Goal: Transaction & Acquisition: Purchase product/service

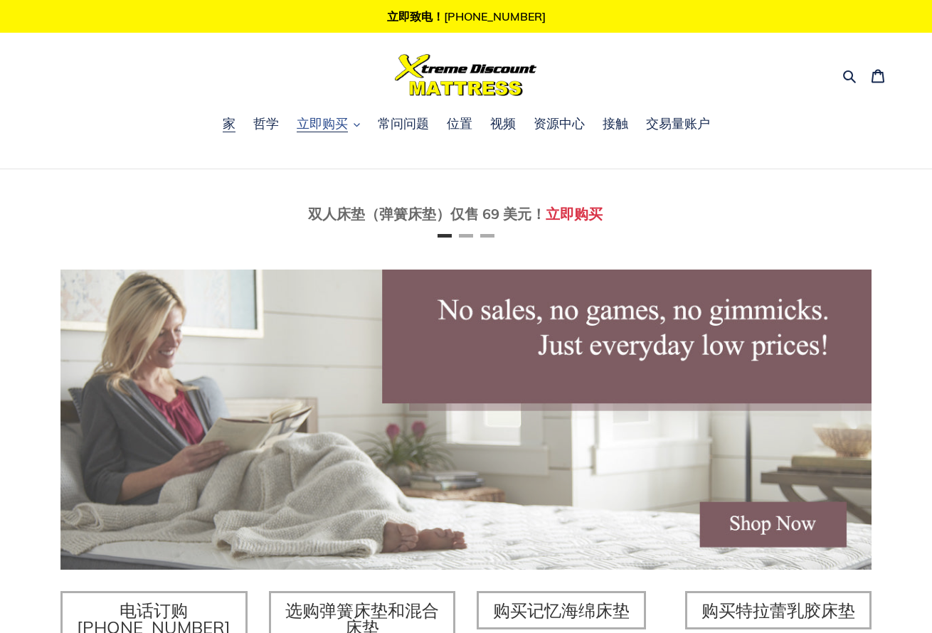
click at [338, 127] on font "立即购买" at bounding box center [322, 123] width 51 height 16
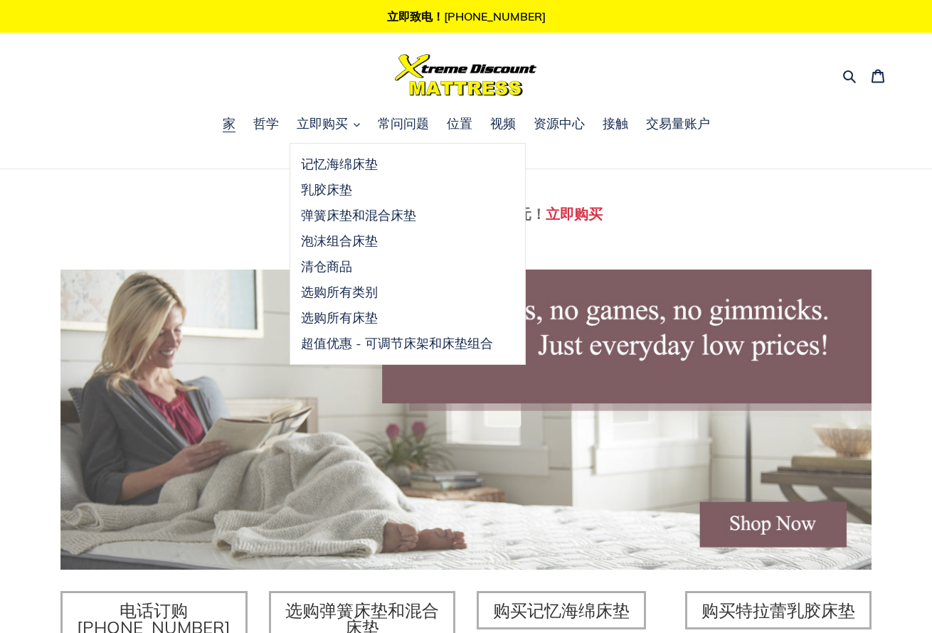
click at [897, 152] on nav "家 哲学 立即购买 记忆海绵床垫 乳胶床垫 弹簧床垫和混合床垫 泡沫组合床垫 清仓商品 选购所有类别" at bounding box center [466, 141] width 932 height 55
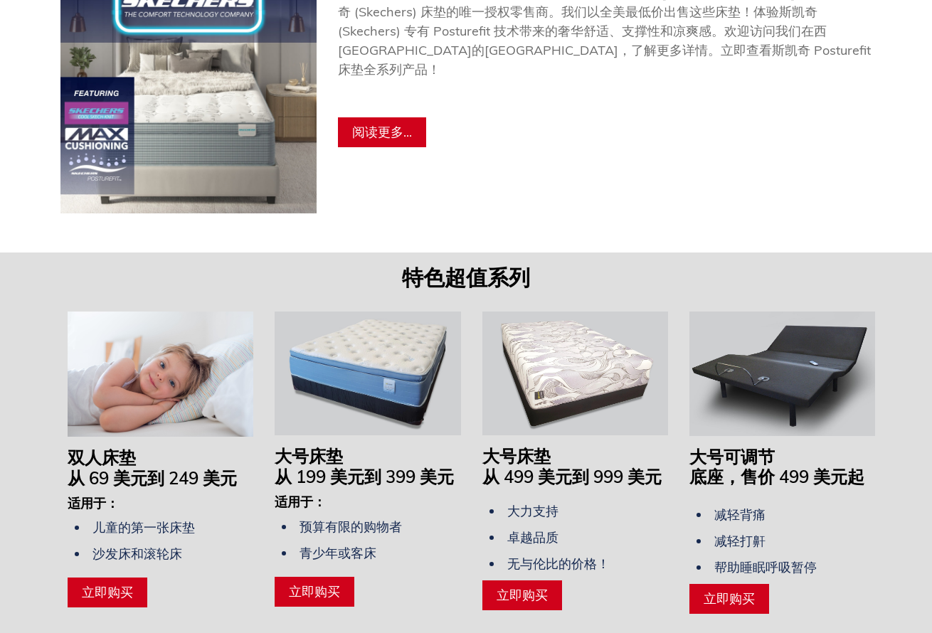
scroll to position [1067, 0]
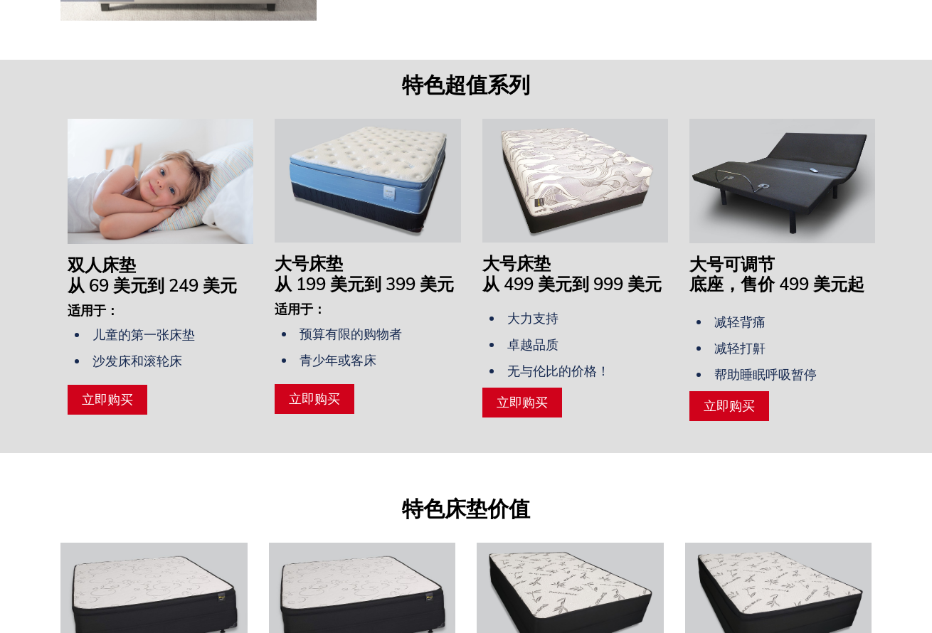
click at [311, 407] on font "立即购买" at bounding box center [314, 398] width 51 height 16
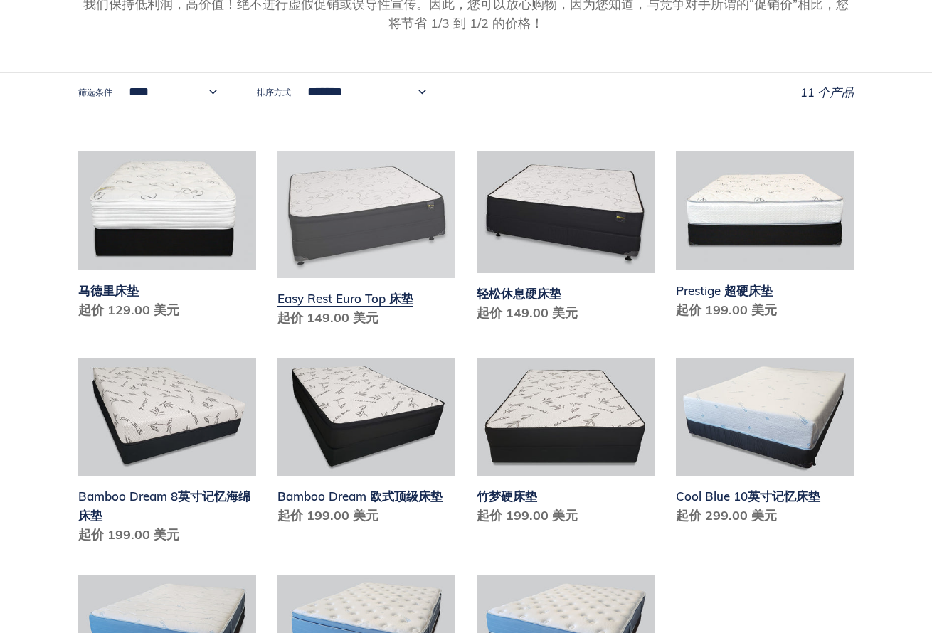
scroll to position [356, 0]
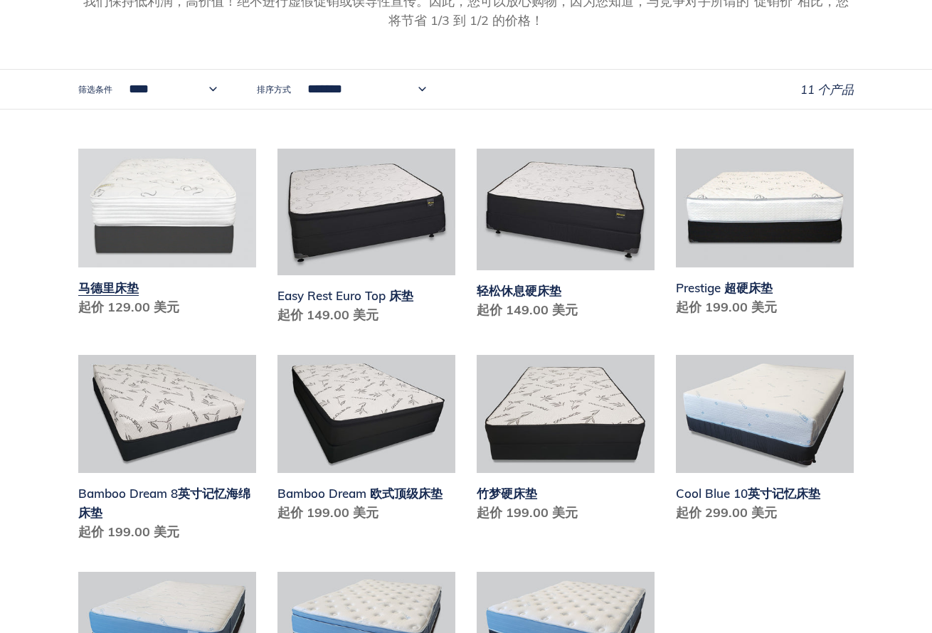
click at [225, 217] on link "马德里床垫" at bounding box center [167, 236] width 178 height 174
